Goal: Task Accomplishment & Management: Complete application form

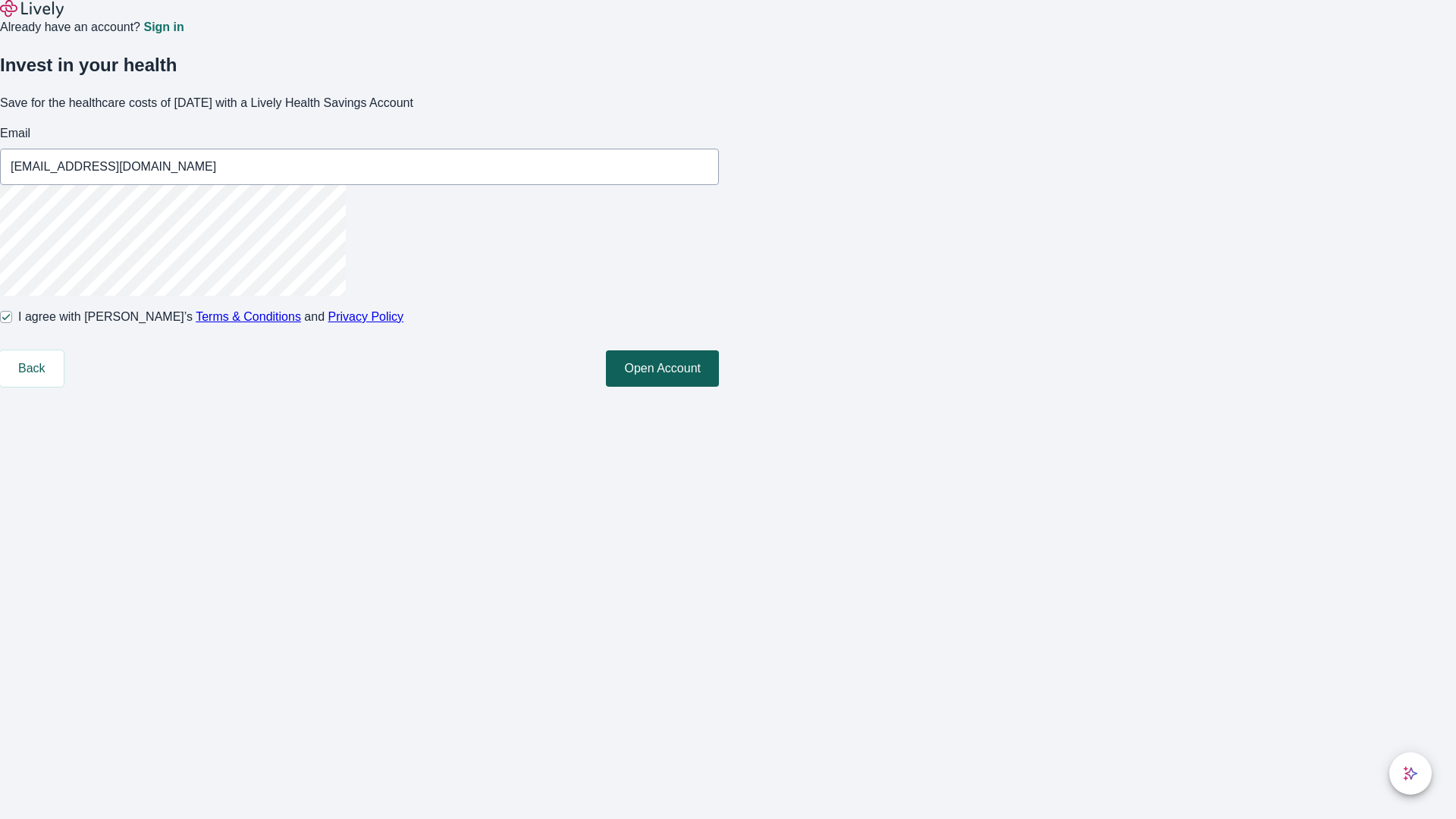
click at [719, 387] on button "Open Account" at bounding box center [663, 368] width 113 height 36
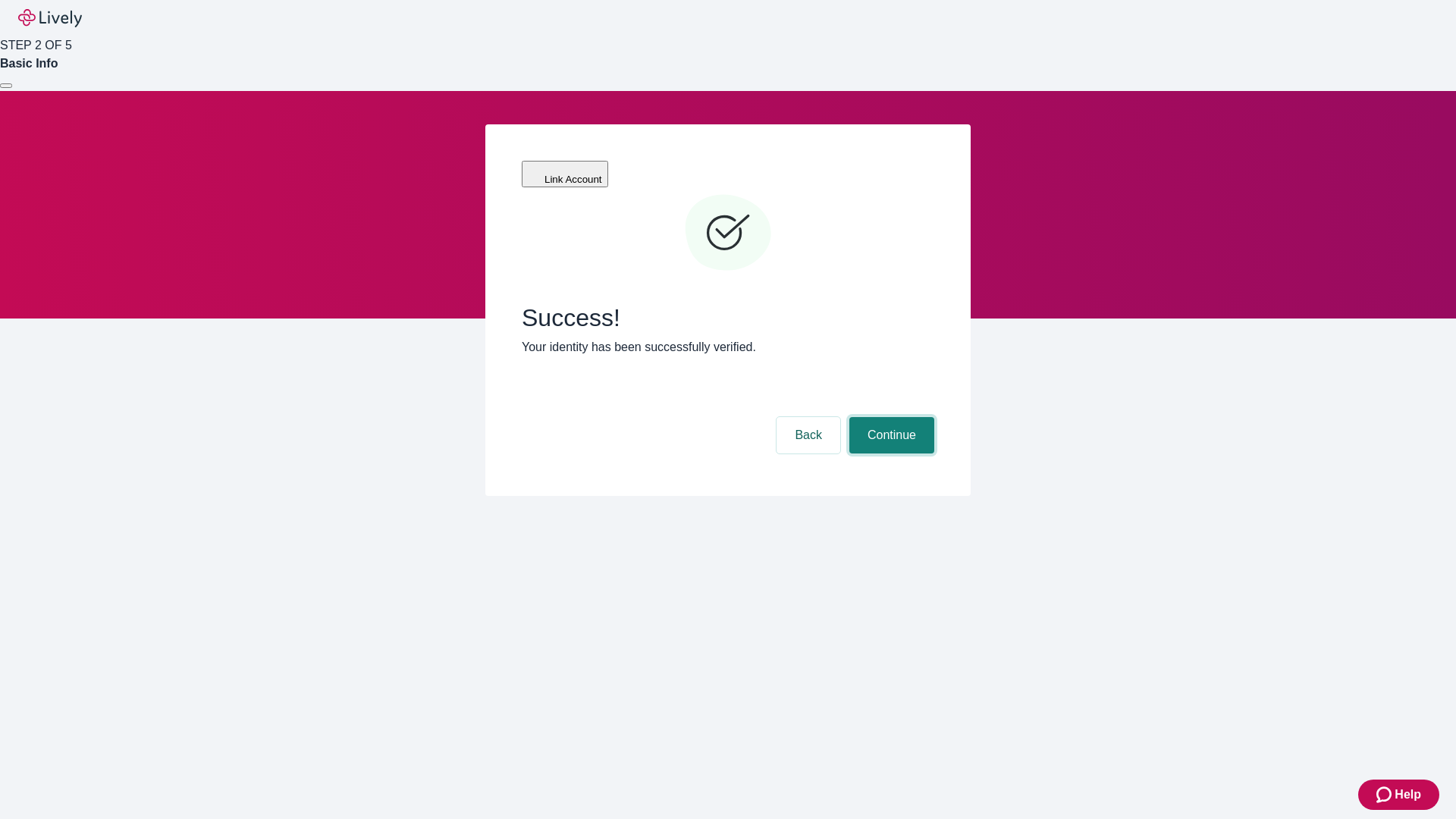
click at [890, 417] on button "Continue" at bounding box center [892, 435] width 85 height 36
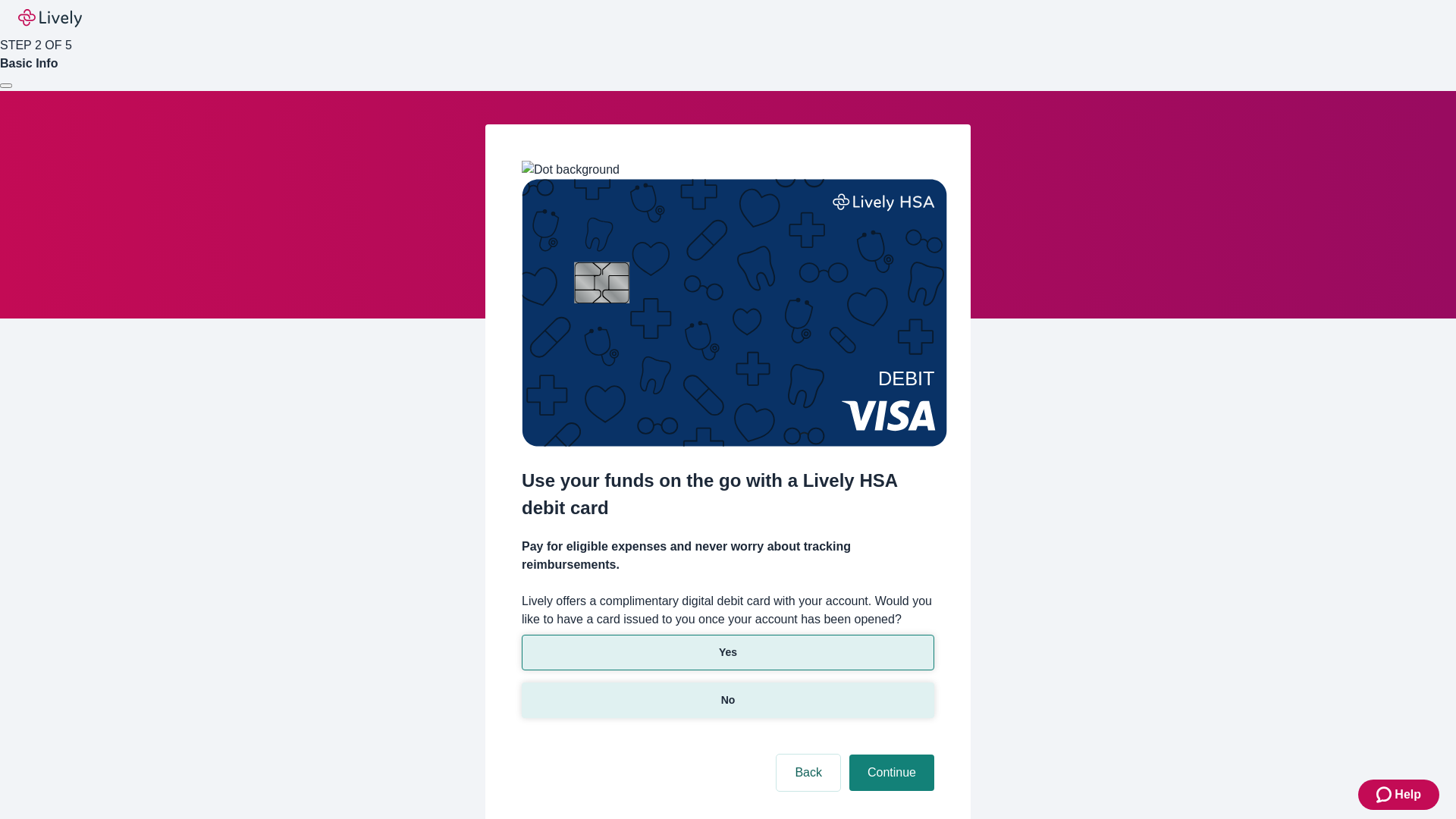
click at [728, 693] on p "No" at bounding box center [728, 700] width 15 height 16
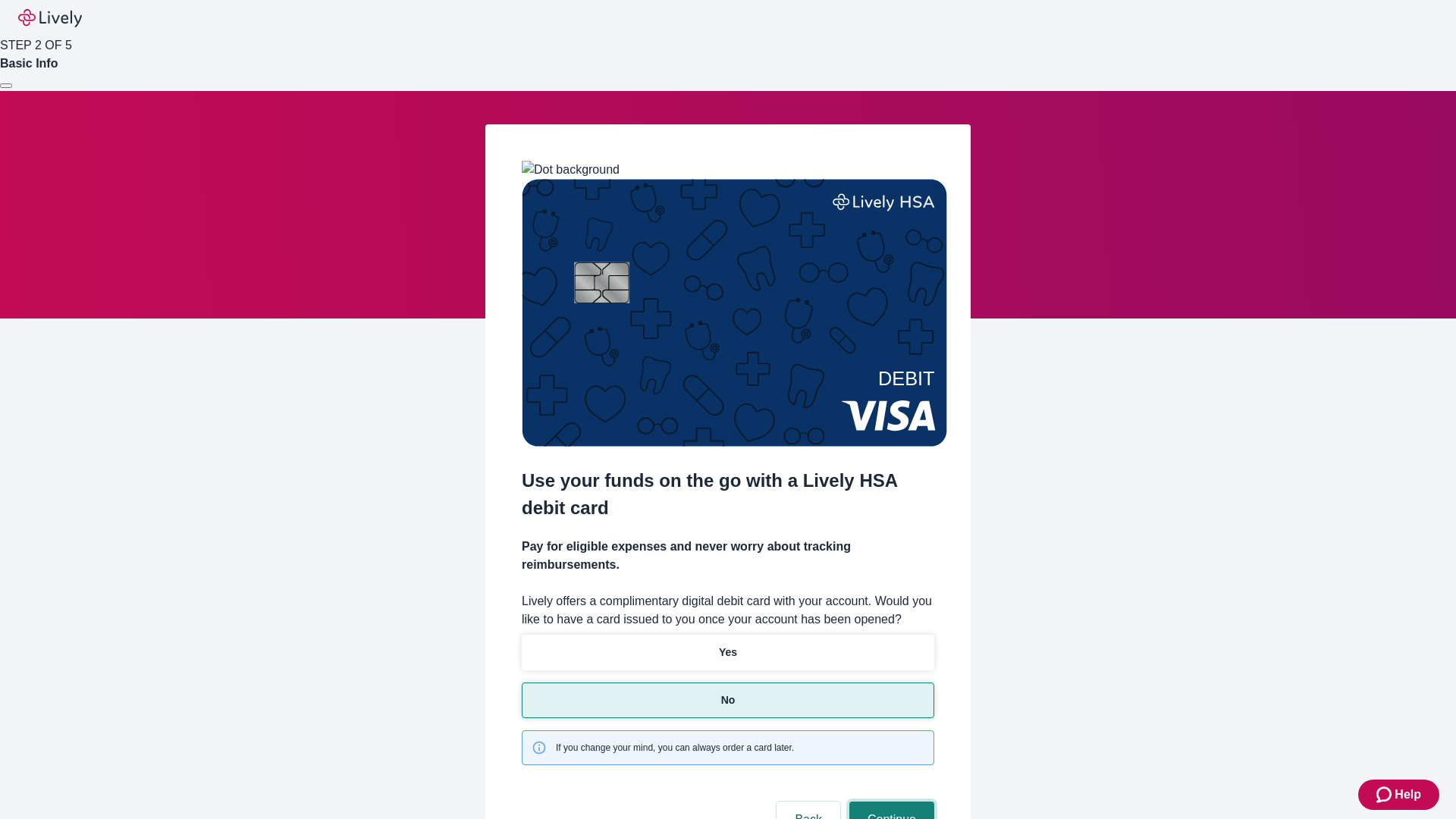
click at [890, 802] on button "Continue" at bounding box center [892, 820] width 85 height 36
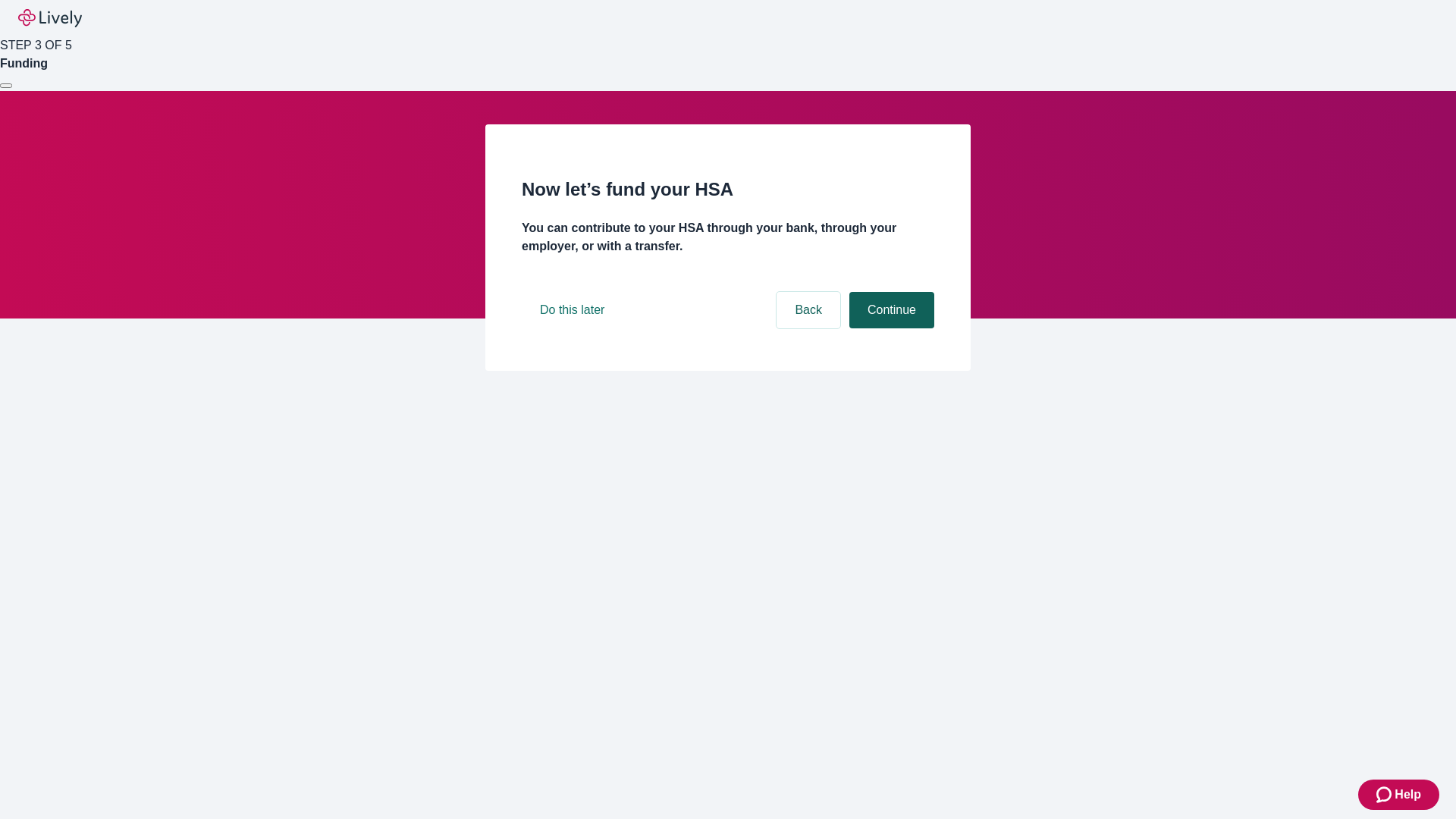
click at [890, 329] on button "Continue" at bounding box center [892, 310] width 85 height 36
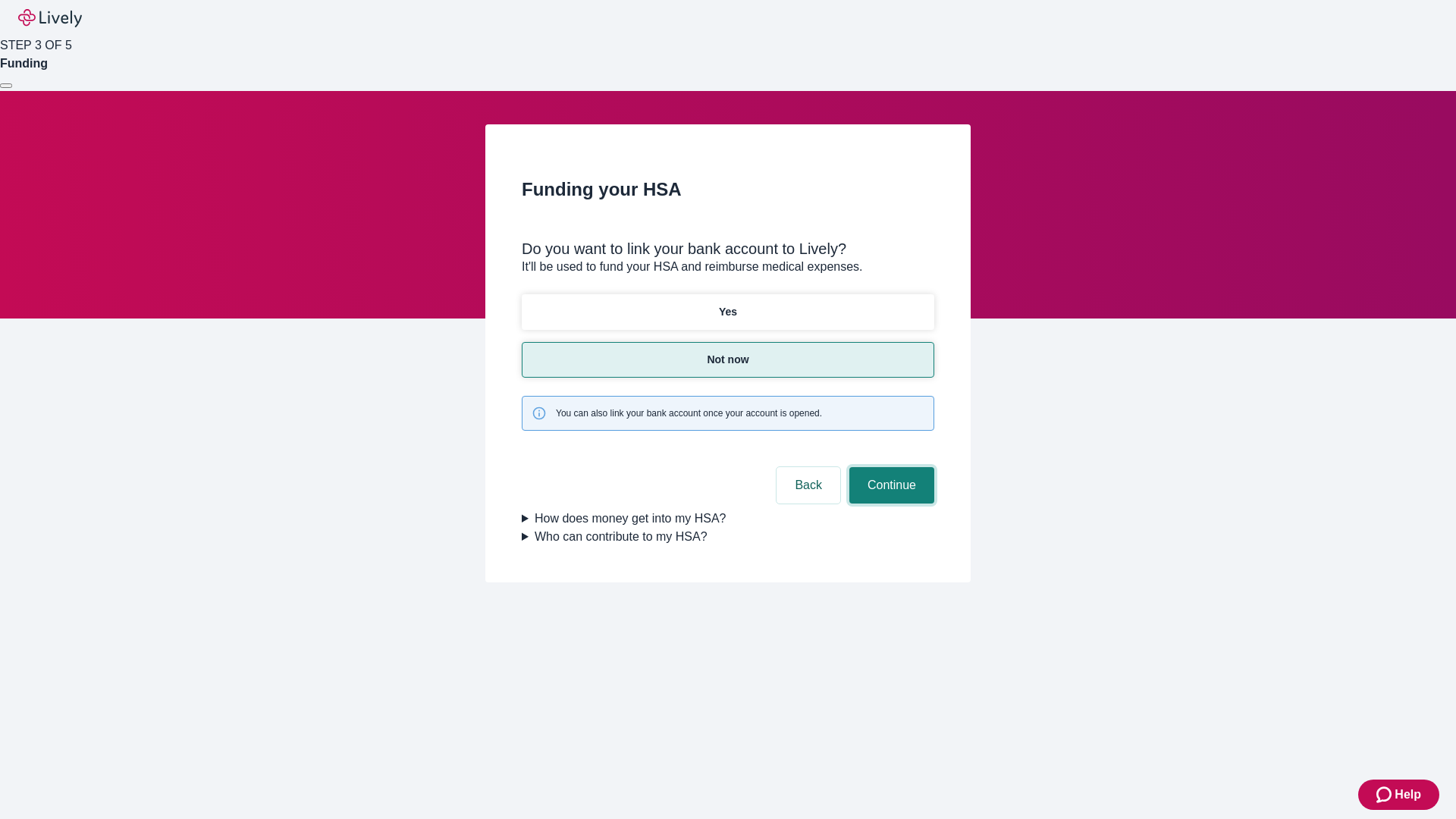
click at [890, 467] on button "Continue" at bounding box center [892, 485] width 85 height 36
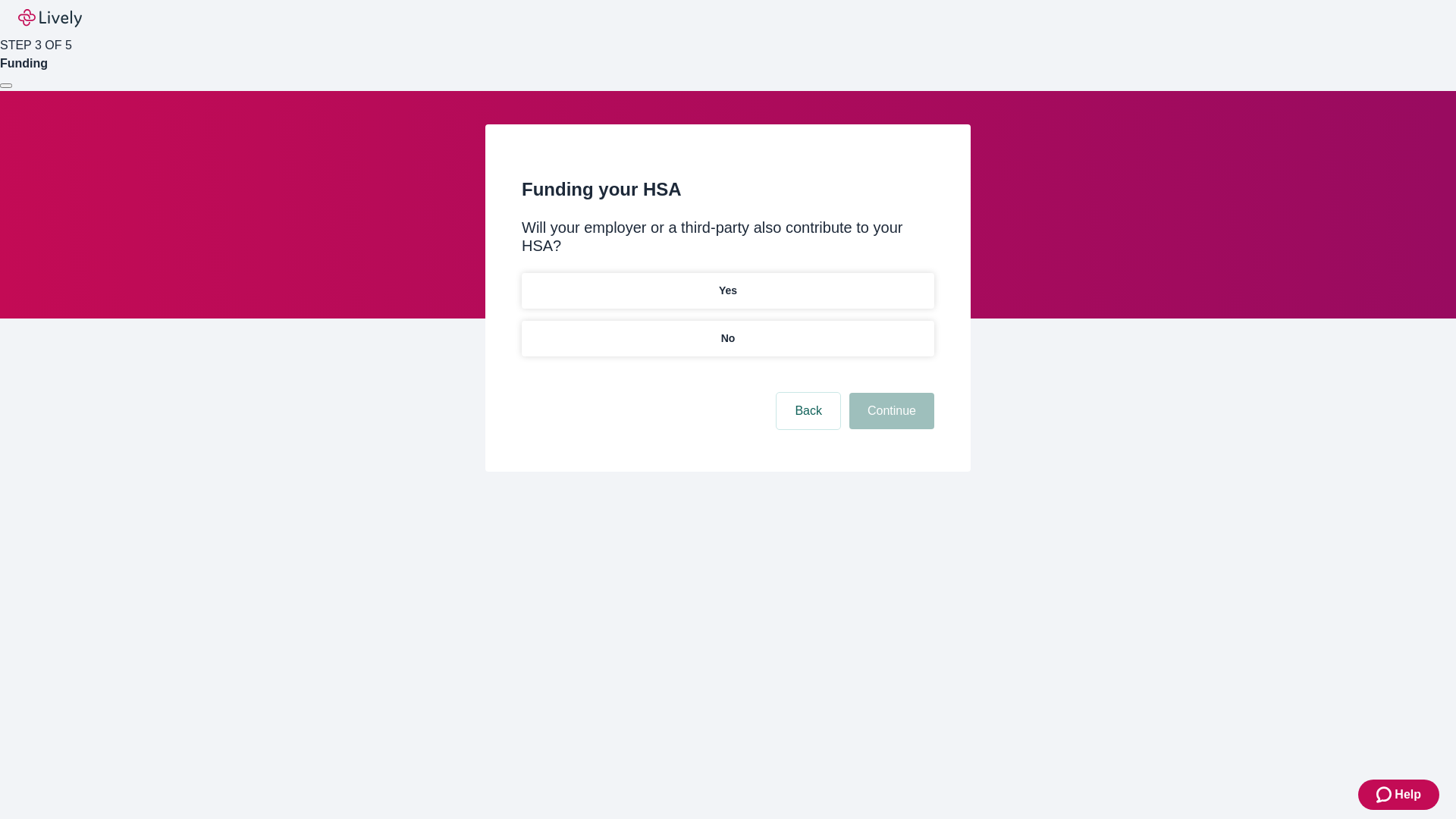
click at [728, 331] on p "No" at bounding box center [728, 339] width 15 height 16
click at [890, 393] on button "Continue" at bounding box center [892, 411] width 85 height 36
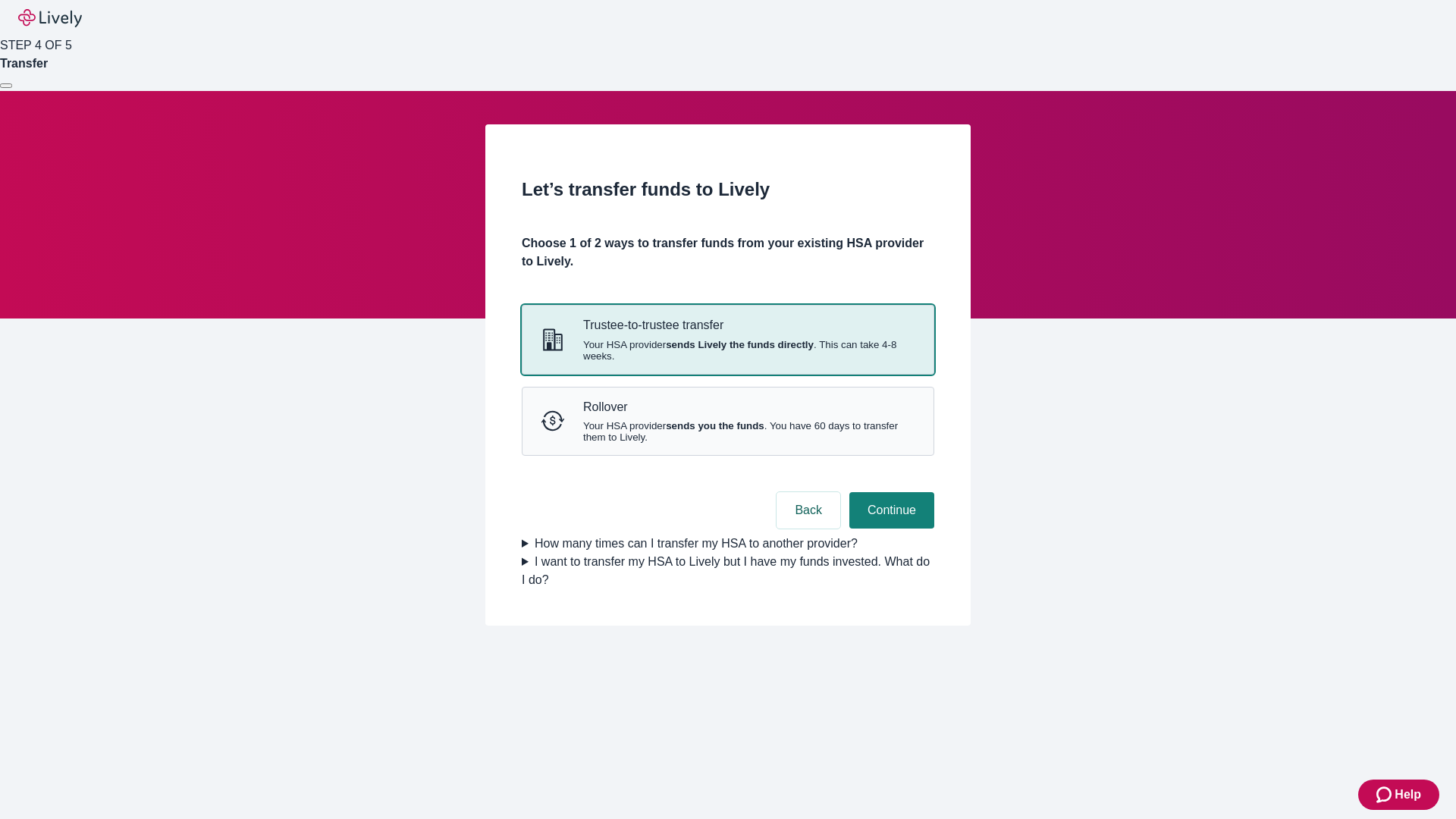
click at [728, 350] on strong "sends Lively the funds directly" at bounding box center [739, 344] width 148 height 12
click at [890, 528] on button "Continue" at bounding box center [892, 510] width 85 height 36
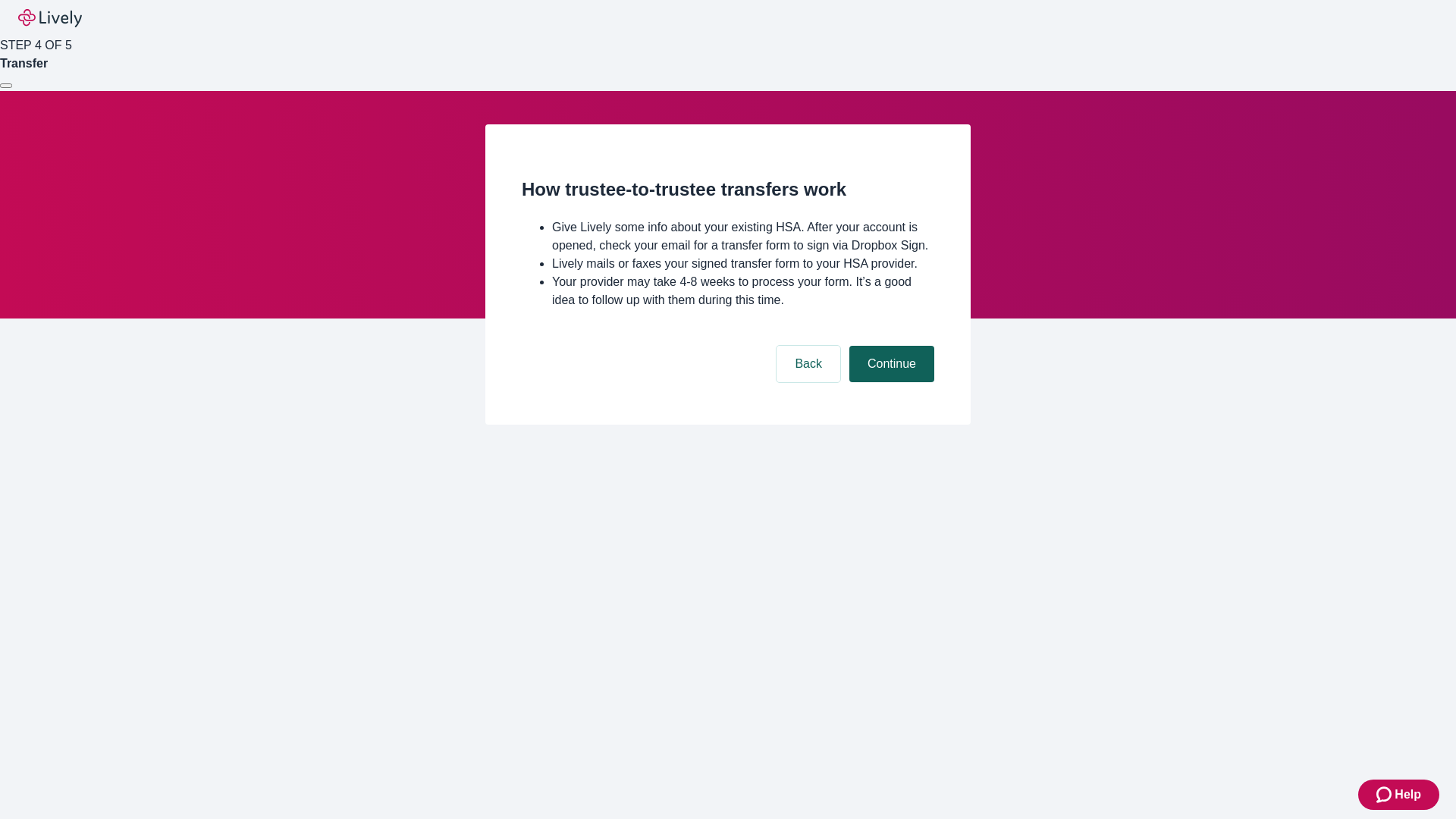
click at [890, 382] on button "Continue" at bounding box center [892, 363] width 85 height 36
